Goal: Information Seeking & Learning: Learn about a topic

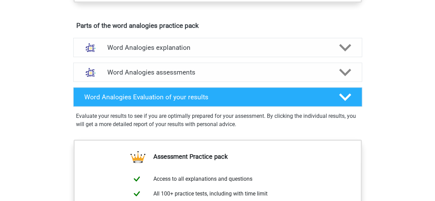
scroll to position [367, 0]
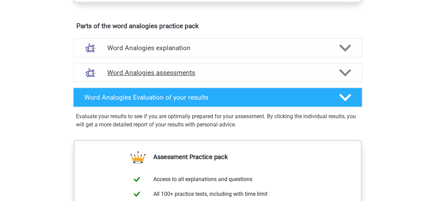
click at [152, 73] on h4 "Word Analogies assessments" at bounding box center [217, 73] width 221 height 8
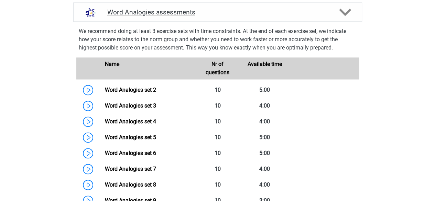
scroll to position [429, 0]
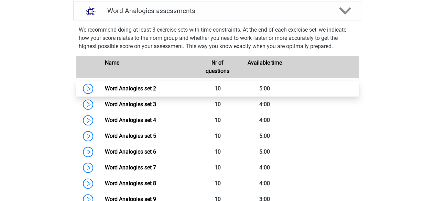
click at [140, 87] on link "Word Analogies set 2" at bounding box center [130, 88] width 51 height 7
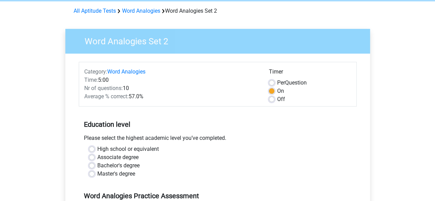
scroll to position [32, 0]
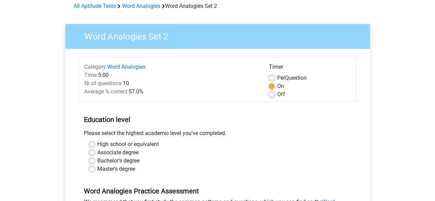
click at [275, 79] on div "Per Question" at bounding box center [310, 78] width 82 height 8
click at [277, 80] on label "Per Question" at bounding box center [292, 78] width 30 height 8
click at [271, 80] on input "Per Question" at bounding box center [272, 77] width 6 height 7
radio input "true"
click at [277, 87] on label "On" at bounding box center [280, 86] width 7 height 8
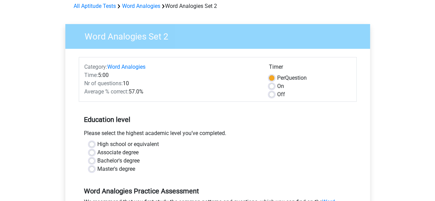
click at [271, 87] on input "On" at bounding box center [272, 85] width 6 height 7
radio input "true"
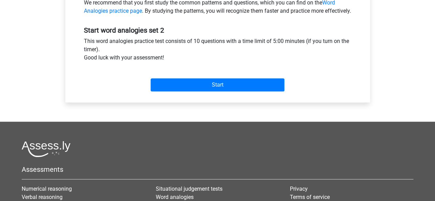
scroll to position [236, 0]
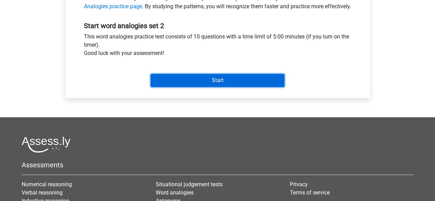
click at [260, 82] on input "Start" at bounding box center [218, 80] width 134 height 13
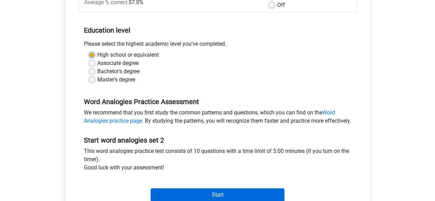
scroll to position [112, 0]
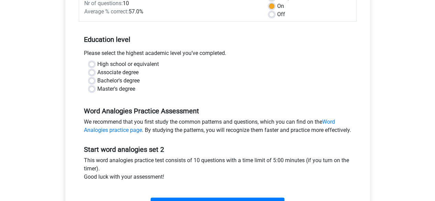
click at [163, 76] on div "Associate degree" at bounding box center [217, 72] width 257 height 8
click at [137, 66] on label "High school or equivalent" at bounding box center [128, 64] width 62 height 8
click at [95, 66] on input "High school or equivalent" at bounding box center [92, 63] width 6 height 7
radio input "true"
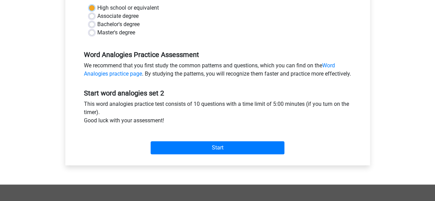
scroll to position [172, 0]
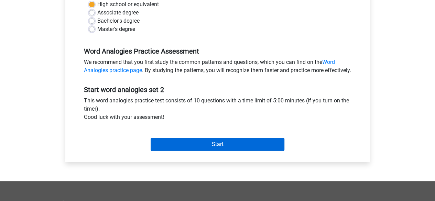
click at [191, 148] on div "Start" at bounding box center [218, 139] width 278 height 24
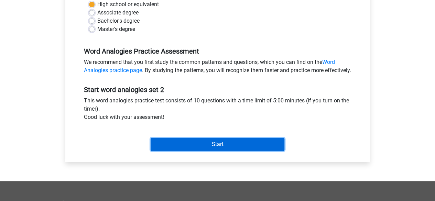
click at [191, 148] on input "Start" at bounding box center [218, 144] width 134 height 13
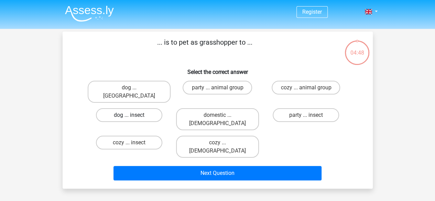
click at [140, 108] on label "dog ... insect" at bounding box center [129, 115] width 66 height 14
click at [133, 115] on input "dog ... insect" at bounding box center [131, 117] width 4 height 4
radio input "true"
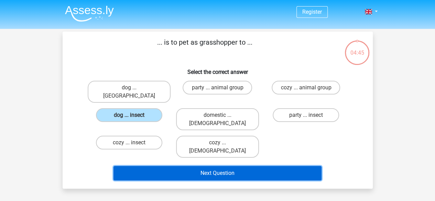
click at [171, 166] on button "Next Question" at bounding box center [217, 173] width 208 height 14
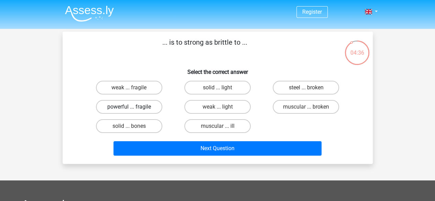
click at [144, 107] on label "powerful ... fragile" at bounding box center [129, 107] width 66 height 14
click at [133, 107] on input "powerful ... fragile" at bounding box center [131, 109] width 4 height 4
radio input "true"
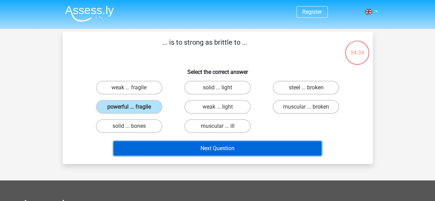
click at [164, 145] on button "Next Question" at bounding box center [217, 148] width 208 height 14
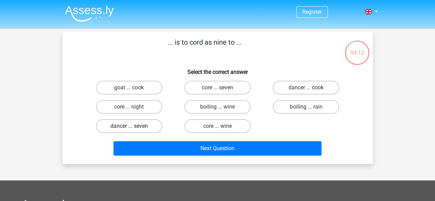
click at [139, 132] on label "dancer ... seven" at bounding box center [129, 126] width 66 height 14
click at [133, 131] on input "dancer ... seven" at bounding box center [131, 128] width 4 height 4
radio input "true"
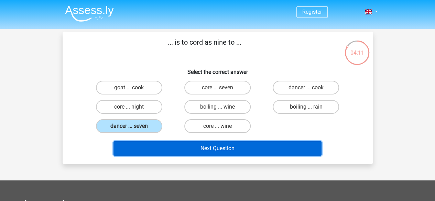
click at [162, 142] on button "Next Question" at bounding box center [217, 148] width 208 height 14
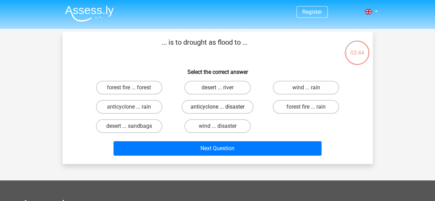
click at [229, 108] on label "anticyclone ... disaster" at bounding box center [218, 107] width 72 height 14
click at [222, 108] on input "anticyclone ... disaster" at bounding box center [219, 109] width 4 height 4
radio input "true"
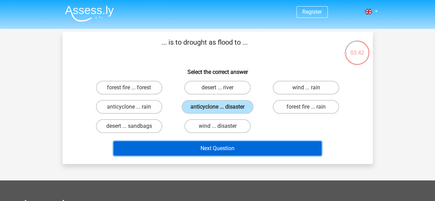
click at [221, 151] on button "Next Question" at bounding box center [217, 148] width 208 height 14
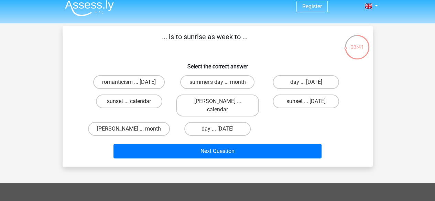
scroll to position [4, 0]
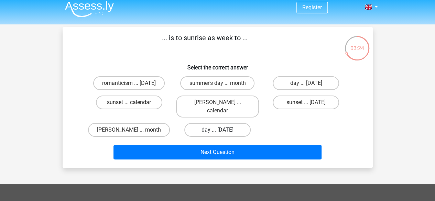
click at [241, 123] on label "day ... sunday" at bounding box center [217, 130] width 66 height 14
click at [222, 130] on input "day ... sunday" at bounding box center [219, 132] width 4 height 4
radio input "true"
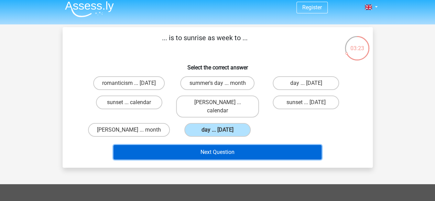
click at [221, 145] on button "Next Question" at bounding box center [217, 152] width 208 height 14
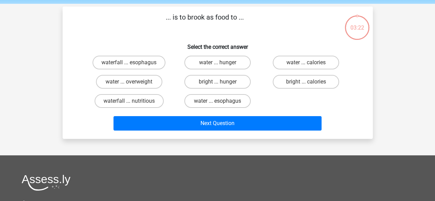
scroll to position [0, 0]
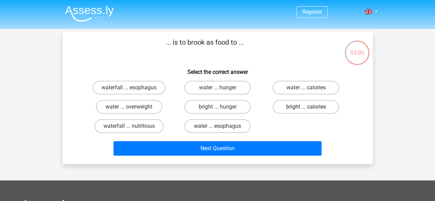
click at [288, 105] on label "bright ... calories" at bounding box center [306, 107] width 66 height 14
click at [306, 107] on input "bright ... calories" at bounding box center [308, 109] width 4 height 4
radio input "true"
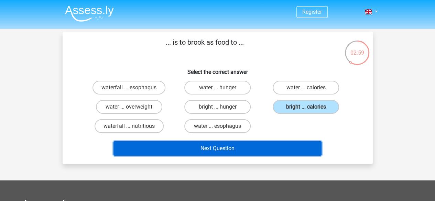
click at [238, 144] on button "Next Question" at bounding box center [217, 148] width 208 height 14
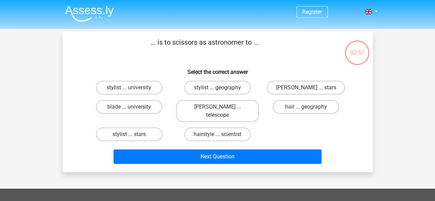
scroll to position [32, 0]
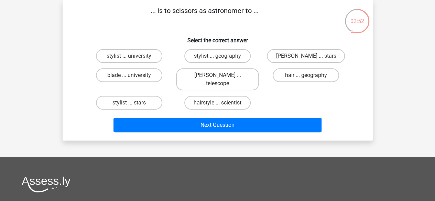
click at [226, 74] on label "barber ... telescope" at bounding box center [217, 79] width 83 height 22
click at [222, 75] on input "barber ... telescope" at bounding box center [219, 77] width 4 height 4
radio input "true"
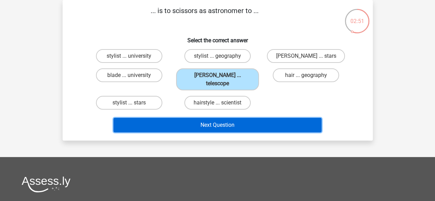
click at [218, 118] on button "Next Question" at bounding box center [217, 125] width 208 height 14
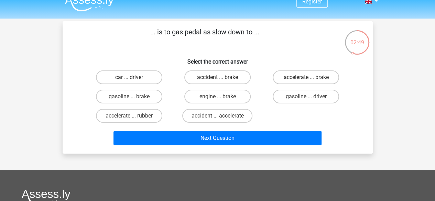
scroll to position [10, 0]
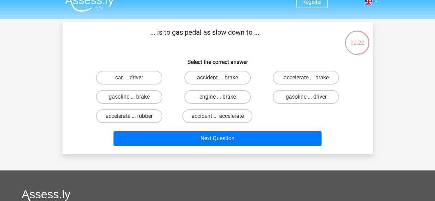
click at [228, 94] on label "engine ... brake" at bounding box center [217, 97] width 66 height 14
click at [222, 97] on input "engine ... brake" at bounding box center [219, 99] width 4 height 4
radio input "true"
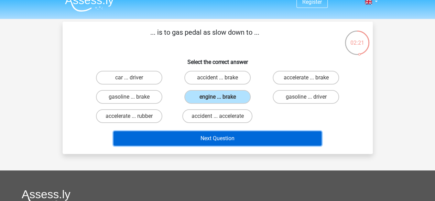
click at [210, 141] on button "Next Question" at bounding box center [217, 138] width 208 height 14
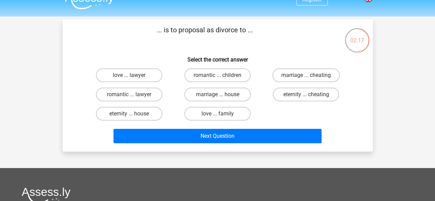
scroll to position [12, 0]
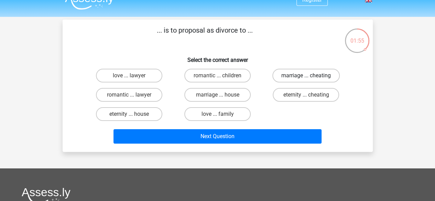
click at [302, 77] on label "marriage ... cheating" at bounding box center [305, 76] width 67 height 14
click at [306, 77] on input "marriage ... cheating" at bounding box center [308, 78] width 4 height 4
radio input "true"
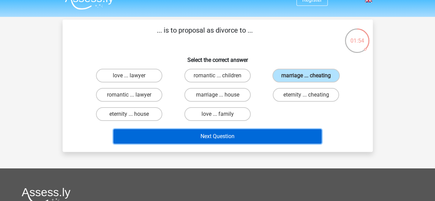
click at [248, 143] on button "Next Question" at bounding box center [217, 136] width 208 height 14
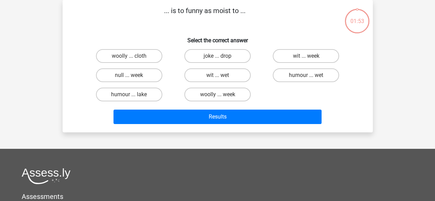
scroll to position [0, 0]
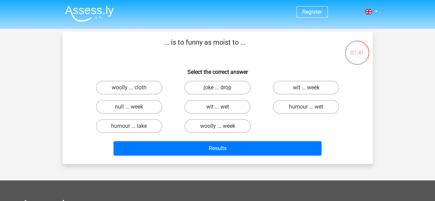
click at [221, 110] on input "wit ... wet" at bounding box center [219, 109] width 4 height 4
radio input "true"
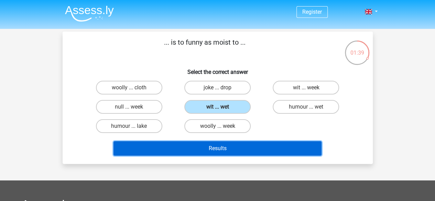
click at [218, 144] on button "Results" at bounding box center [217, 148] width 208 height 14
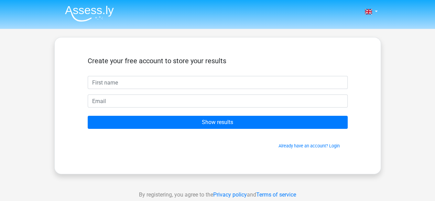
scroll to position [25, 0]
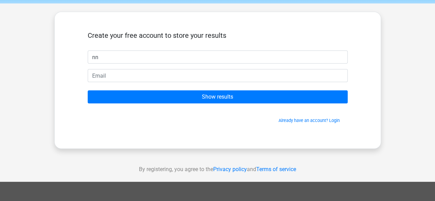
type input "nn"
